Goal: Check status

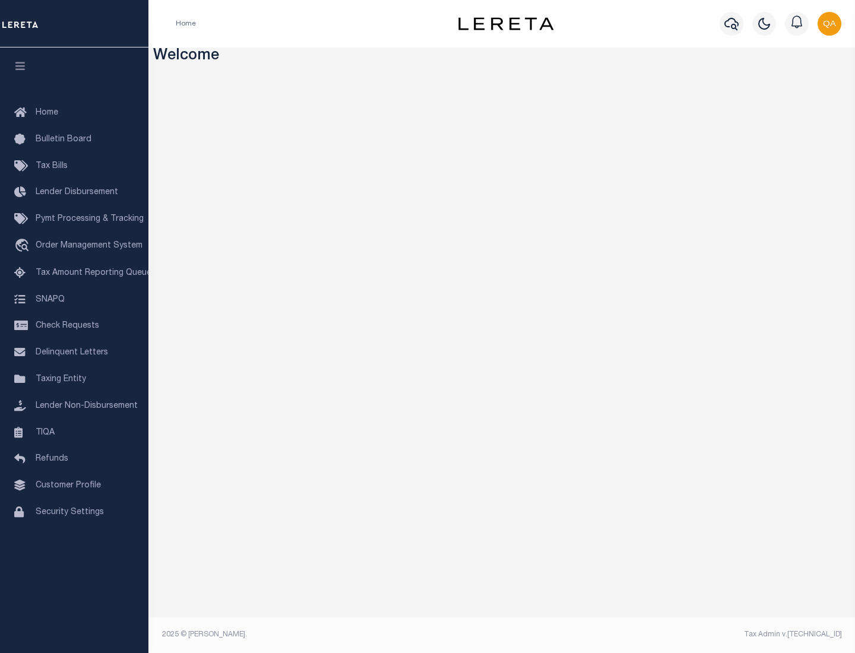
click at [74, 326] on span "Check Requests" at bounding box center [68, 326] width 64 height 8
select select "50"
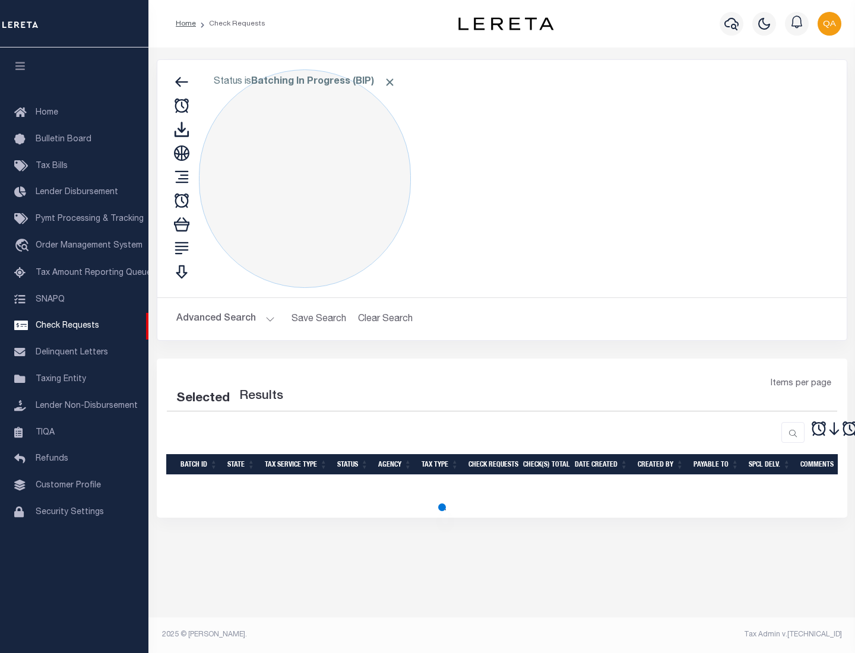
select select "50"
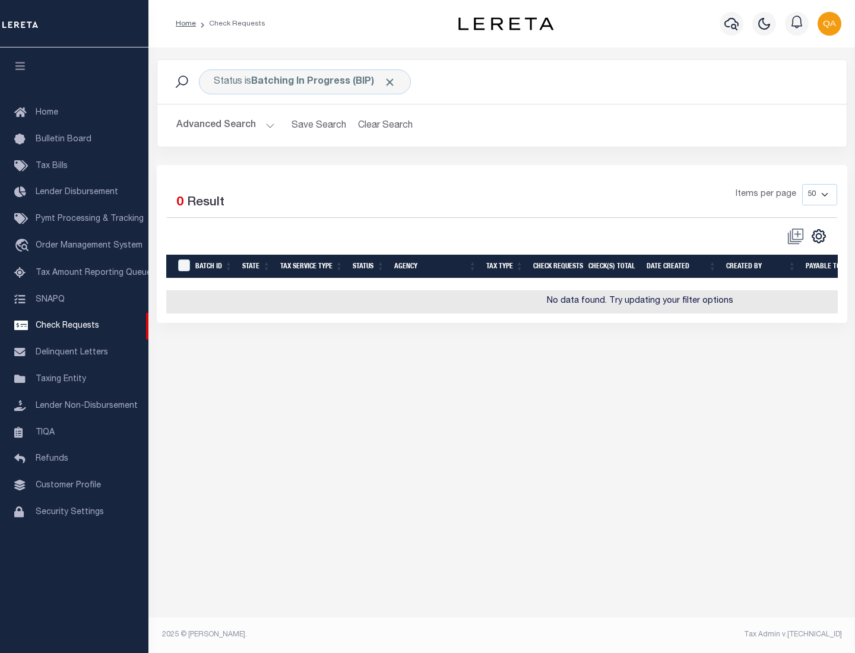
click at [390, 82] on span "Click to Remove" at bounding box center [390, 82] width 12 height 12
